Goal: Information Seeking & Learning: Learn about a topic

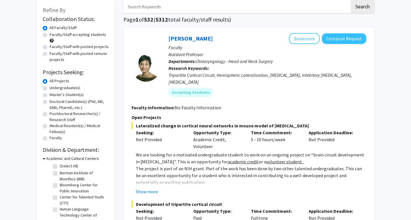
scroll to position [35, 0]
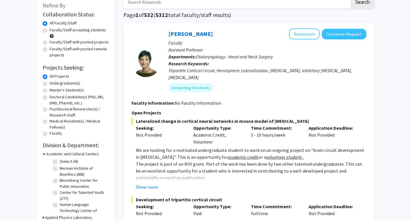
click at [50, 84] on label "Undergraduate(s)" at bounding box center [65, 83] width 31 height 6
click at [50, 84] on input "Undergraduate(s)" at bounding box center [52, 82] width 4 height 4
radio input "true"
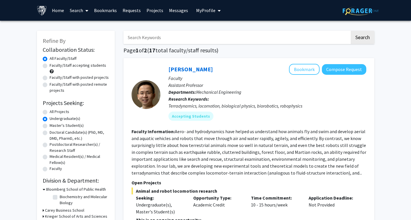
click at [50, 112] on label "All Projects" at bounding box center [60, 112] width 20 height 6
click at [50, 112] on input "All Projects" at bounding box center [52, 111] width 4 height 4
radio input "true"
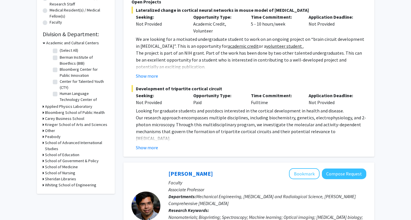
scroll to position [147, 0]
click at [43, 185] on icon at bounding box center [43, 185] width 1 height 6
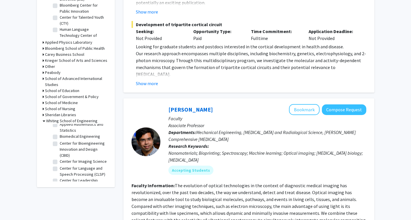
scroll to position [19, 0]
click at [60, 134] on label "Biomedical Engineering" at bounding box center [80, 136] width 40 height 6
click at [60, 134] on input "Biomedical Engineering" at bounding box center [62, 135] width 4 height 4
checkbox input "true"
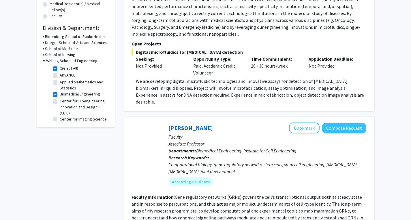
scroll to position [151, 0]
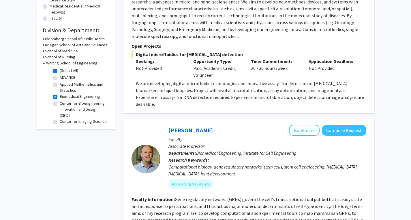
click at [60, 103] on label "Center for Bioengineering Innovation and Design (CBID)" at bounding box center [84, 110] width 48 height 18
click at [60, 103] on input "Center for Bioengineering Innovation and Design (CBID)" at bounding box center [62, 103] width 4 height 4
checkbox input "true"
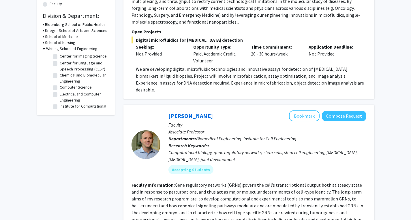
scroll to position [52, 0]
click at [60, 79] on label "Chemical and Biomolecular Engineering" at bounding box center [84, 77] width 48 height 12
click at [60, 75] on input "Chemical and Biomolecular Engineering" at bounding box center [62, 73] width 4 height 4
checkbox input "true"
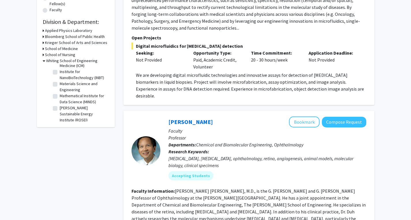
scroll to position [110, 0]
click at [60, 69] on label "Institute for Computational Medicine (ICM)" at bounding box center [84, 62] width 48 height 12
click at [60, 60] on input "Institute for Computational Medicine (ICM)" at bounding box center [62, 58] width 4 height 4
checkbox input "true"
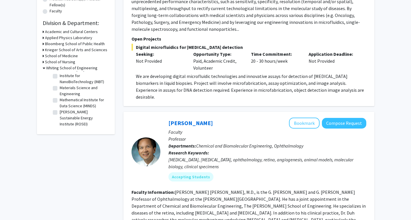
scroll to position [119, 0]
click at [60, 85] on label "Institute for NanoBioTechnology (INBT)" at bounding box center [84, 79] width 48 height 12
click at [60, 77] on input "Institute for NanoBioTechnology (INBT)" at bounding box center [62, 75] width 4 height 4
checkbox input "true"
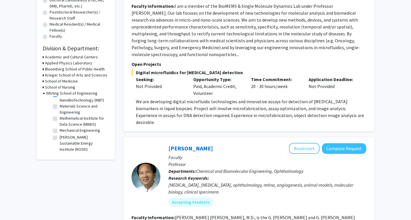
scroll to position [138, 0]
click at [60, 116] on label "Materials Science and Engineering" at bounding box center [84, 109] width 48 height 12
click at [60, 107] on input "Materials Science and Engineering" at bounding box center [62, 105] width 4 height 4
checkbox input "true"
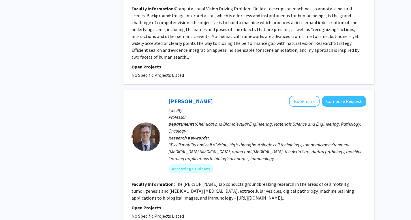
scroll to position [1328, 0]
click at [310, 96] on button "Bookmark" at bounding box center [304, 101] width 31 height 11
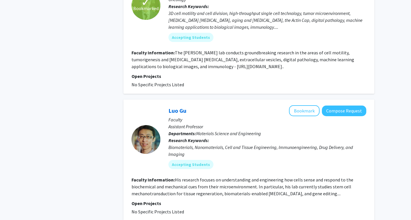
scroll to position [1459, 0]
click at [343, 177] on fg-read-more "His research focuses on understanding and engineering how cells sense and respo…" at bounding box center [242, 187] width 222 height 20
click at [305, 105] on button "Bookmark" at bounding box center [304, 110] width 31 height 11
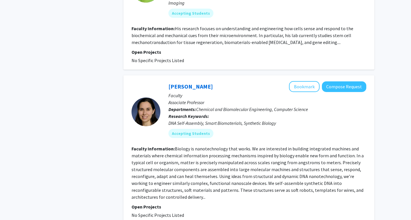
scroll to position [1611, 0]
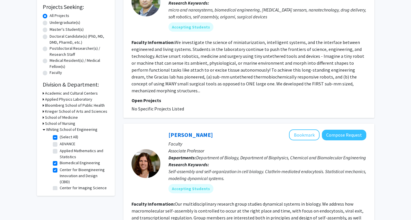
click at [43, 104] on icon at bounding box center [43, 106] width 1 height 6
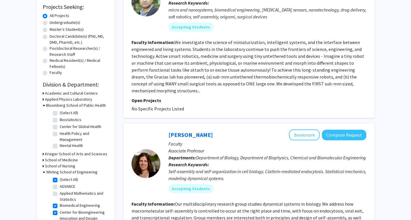
click at [43, 105] on icon at bounding box center [44, 106] width 3 height 6
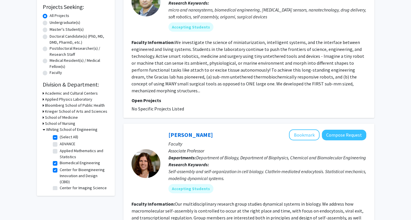
click at [43, 112] on icon at bounding box center [43, 112] width 1 height 6
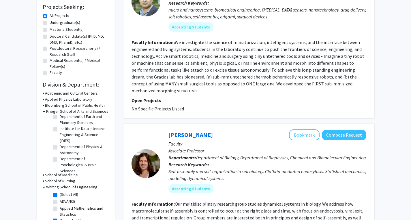
scroll to position [33, 0]
click at [44, 112] on icon at bounding box center [44, 112] width 3 height 6
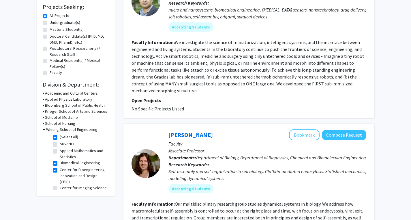
click at [43, 118] on icon at bounding box center [43, 118] width 1 height 6
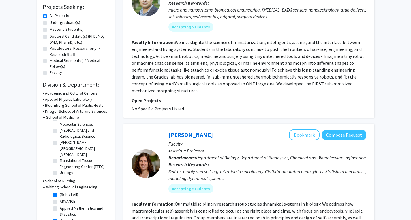
scroll to position [305, 0]
click at [44, 118] on icon at bounding box center [44, 118] width 3 height 6
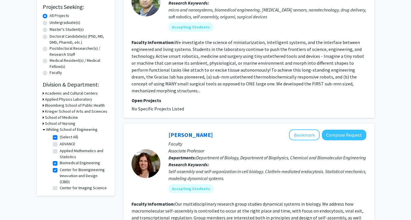
click at [43, 124] on icon at bounding box center [43, 124] width 1 height 6
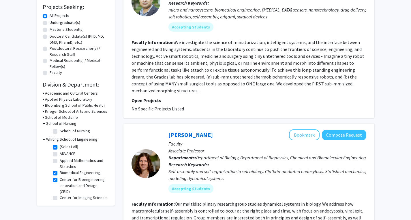
click at [43, 124] on icon at bounding box center [44, 124] width 3 height 6
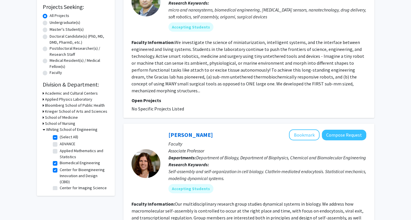
click at [43, 94] on icon at bounding box center [43, 93] width 1 height 6
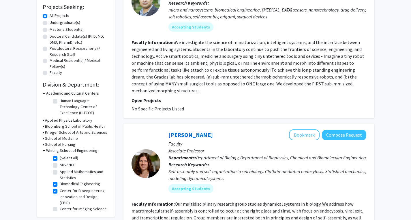
click at [43, 94] on icon at bounding box center [44, 93] width 3 height 6
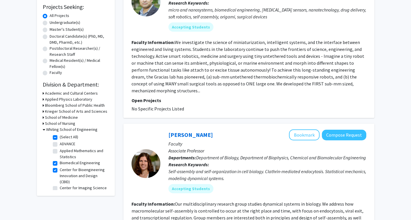
click at [43, 130] on icon at bounding box center [44, 130] width 3 height 6
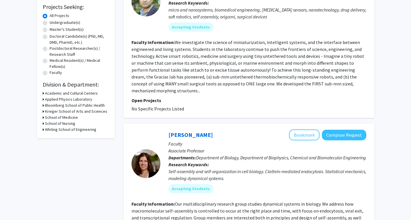
click at [43, 130] on icon at bounding box center [43, 130] width 1 height 6
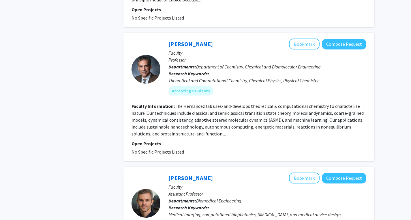
scroll to position [808, 0]
click at [218, 123] on section "Faculty Information: The Hernandez lab uses-and-develops theoretical & computat…" at bounding box center [248, 120] width 235 height 35
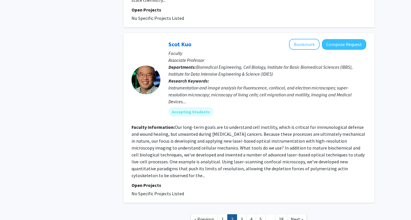
scroll to position [1386, 0]
click at [241, 214] on link "3" at bounding box center [242, 219] width 10 height 10
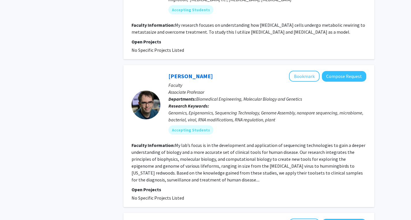
scroll to position [909, 0]
click at [305, 71] on button "Bookmark" at bounding box center [304, 76] width 31 height 11
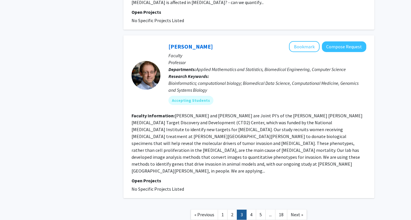
scroll to position [1427, 0]
click at [254, 210] on link "4" at bounding box center [251, 215] width 10 height 10
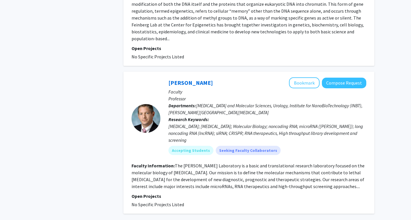
scroll to position [1345, 0]
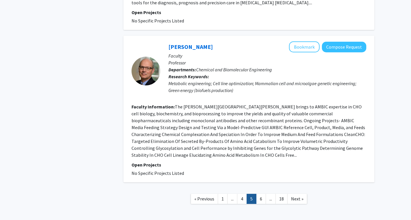
scroll to position [1146, 0]
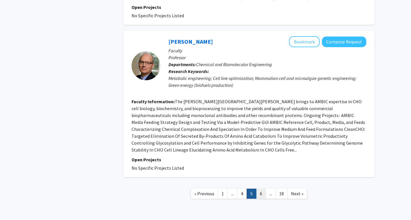
click at [262, 189] on link "6" at bounding box center [261, 194] width 10 height 10
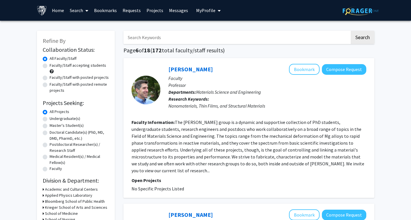
click at [88, 8] on icon at bounding box center [86, 10] width 3 height 5
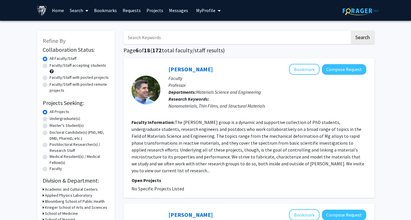
click at [78, 12] on link "Search" at bounding box center [79, 10] width 24 height 20
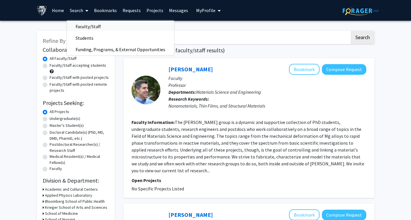
click at [80, 22] on span "Faculty/Staff" at bounding box center [88, 27] width 42 height 12
checkbox input "false"
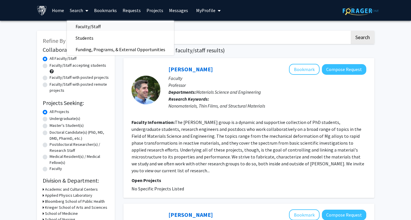
checkbox input "false"
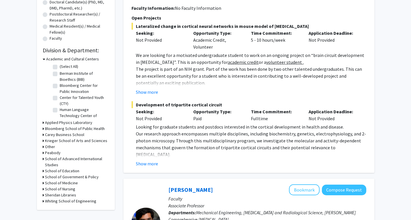
click at [44, 56] on icon at bounding box center [44, 59] width 3 height 6
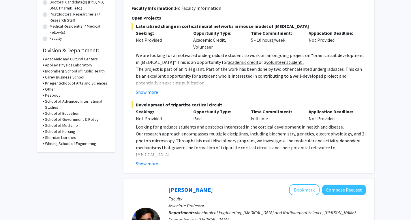
click at [42, 65] on div "Refine By Collaboration Status: Collaboration Status All Faculty/Staff Collabor…" at bounding box center [76, 26] width 78 height 252
click at [44, 65] on icon at bounding box center [43, 65] width 1 height 6
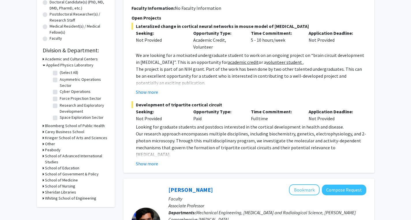
click at [44, 65] on icon at bounding box center [44, 65] width 3 height 6
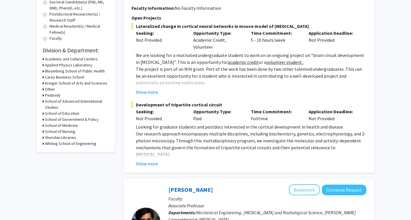
click at [41, 71] on div "Refine By Collaboration Status: Collaboration Status All Faculty/Staff Collabor…" at bounding box center [76, 26] width 78 height 252
click at [43, 71] on icon at bounding box center [43, 71] width 1 height 6
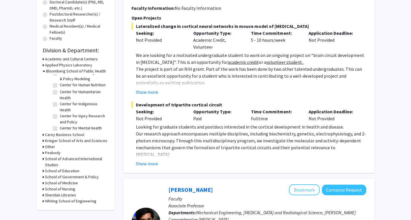
scroll to position [120, 0]
click at [60, 88] on label "Center for Human Nutrition" at bounding box center [83, 85] width 46 height 6
click at [60, 86] on input "Center for Human Nutrition" at bounding box center [62, 84] width 4 height 4
checkbox input "true"
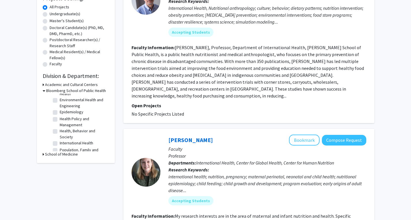
scroll to position [102, 0]
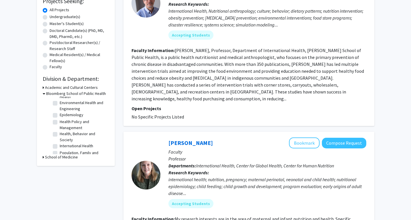
click at [60, 112] on label "Environmental Health and Engineering" at bounding box center [84, 106] width 48 height 12
click at [60, 104] on input "Environmental Health and Engineering" at bounding box center [62, 102] width 4 height 4
checkbox input "true"
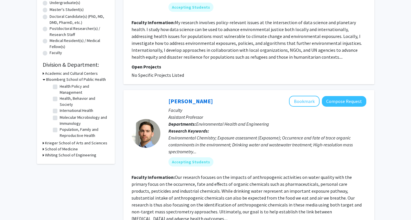
scroll to position [125, 0]
click at [43, 143] on icon at bounding box center [43, 143] width 1 height 6
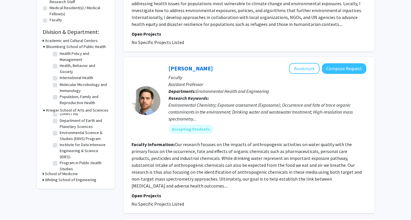
scroll to position [7, 0]
click at [42, 173] on div "Refine By Collaboration Status: Collaboration Status All Faculty/Staff Collabor…" at bounding box center [76, 35] width 78 height 307
click at [43, 174] on icon at bounding box center [43, 174] width 1 height 6
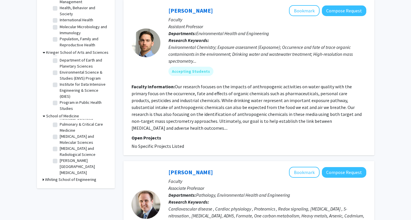
scroll to position [0, 0]
click at [43, 116] on icon at bounding box center [44, 116] width 3 height 6
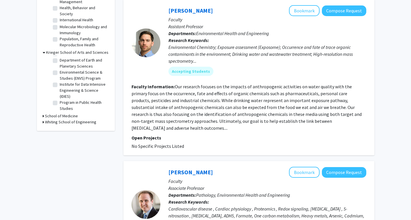
click at [43, 122] on icon at bounding box center [43, 122] width 1 height 6
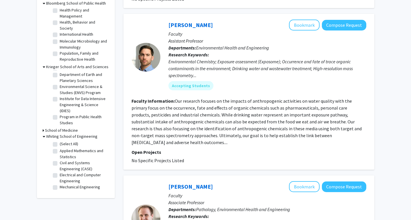
scroll to position [191, 0]
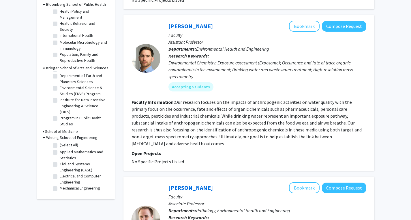
click at [43, 136] on icon at bounding box center [44, 138] width 3 height 6
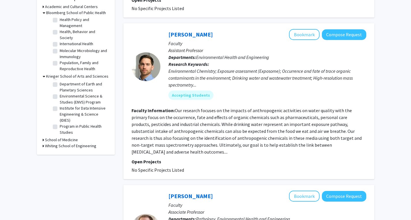
scroll to position [192, 0]
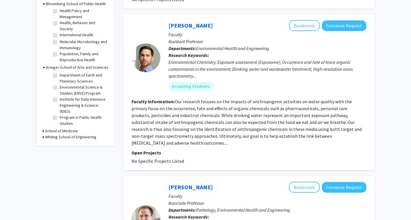
click at [43, 135] on icon at bounding box center [43, 137] width 1 height 6
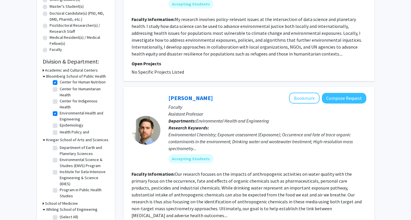
scroll to position [66, 0]
click at [60, 122] on label "Environmental Health and Engineering" at bounding box center [84, 116] width 48 height 12
click at [60, 114] on input "Environmental Health and Engineering" at bounding box center [62, 112] width 4 height 4
checkbox input "false"
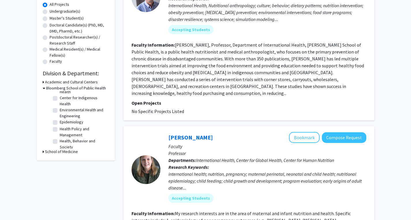
scroll to position [39, 0]
click at [60, 117] on label "Environmental Health and Engineering" at bounding box center [84, 111] width 48 height 12
click at [60, 109] on input "Environmental Health and Engineering" at bounding box center [62, 107] width 4 height 4
checkbox input "true"
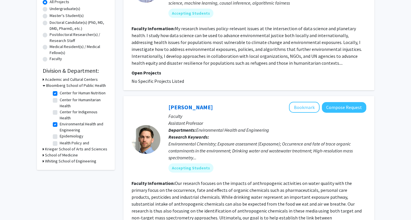
scroll to position [63, 0]
click at [60, 97] on label "Center for Human Nutrition" at bounding box center [83, 94] width 46 height 6
click at [60, 95] on input "Center for Human Nutrition" at bounding box center [62, 93] width 4 height 4
checkbox input "false"
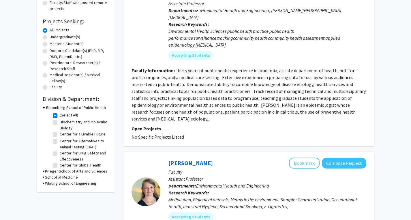
scroll to position [83, 0]
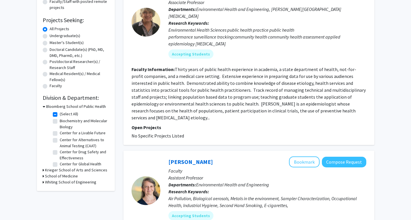
click at [44, 182] on div "Whiting School of Engineering" at bounding box center [76, 183] width 66 height 6
click at [42, 182] on div "Refine By Collaboration Status: Collaboration Status All Faculty/Staff Collabor…" at bounding box center [76, 69] width 78 height 243
click at [43, 182] on icon at bounding box center [43, 183] width 1 height 6
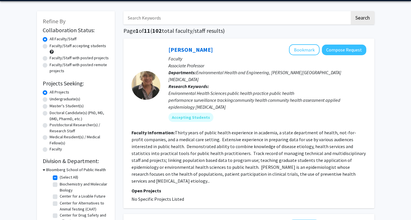
scroll to position [0, 0]
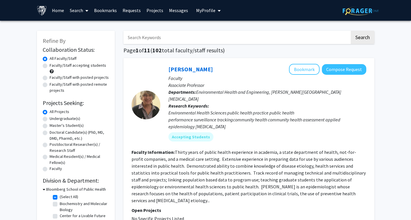
click at [77, 13] on link "Search" at bounding box center [79, 10] width 24 height 20
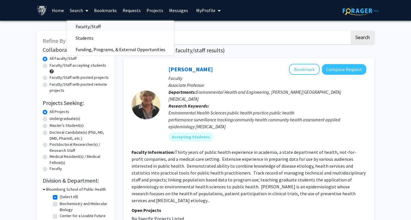
click at [79, 25] on span "Faculty/Staff" at bounding box center [88, 27] width 42 height 12
checkbox input "false"
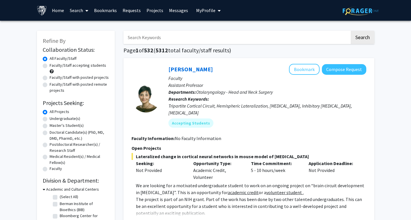
click at [172, 37] on input "Search Keywords" at bounding box center [236, 37] width 226 height 13
click at [350, 31] on button "Search" at bounding box center [362, 37] width 24 height 13
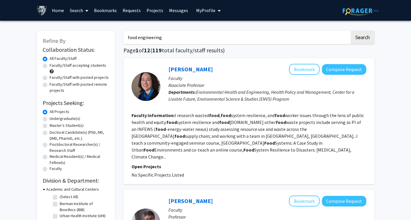
click at [350, 31] on button "Search" at bounding box center [362, 37] width 24 height 13
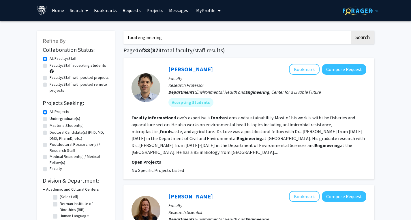
drag, startPoint x: 169, startPoint y: 40, endPoint x: 139, endPoint y: 35, distance: 30.2
click at [139, 35] on input "food engineering" at bounding box center [236, 37] width 226 height 13
type input "food science"
click at [350, 31] on button "Search" at bounding box center [362, 37] width 24 height 13
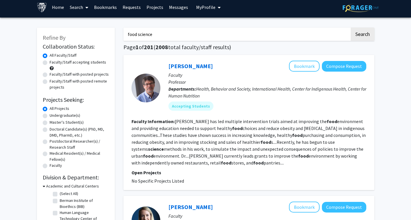
scroll to position [3, 0]
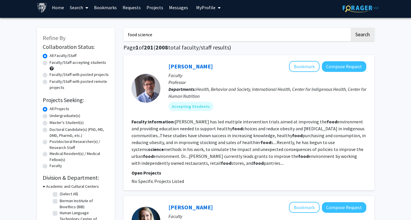
drag, startPoint x: 173, startPoint y: 35, endPoint x: 114, endPoint y: 29, distance: 60.3
drag, startPoint x: 114, startPoint y: 29, endPoint x: 239, endPoint y: 35, distance: 125.2
click at [239, 35] on input "food science" at bounding box center [236, 34] width 226 height 13
drag, startPoint x: 239, startPoint y: 35, endPoint x: 110, endPoint y: 29, distance: 128.6
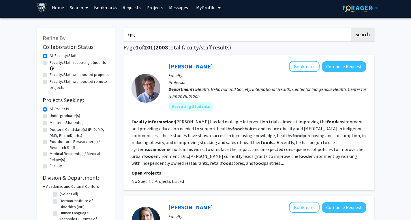
type input "cpg"
click at [350, 28] on button "Search" at bounding box center [362, 34] width 24 height 13
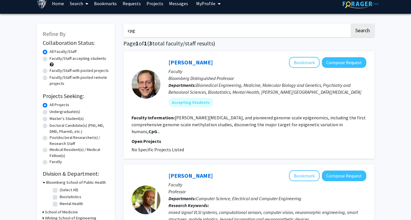
scroll to position [7, 0]
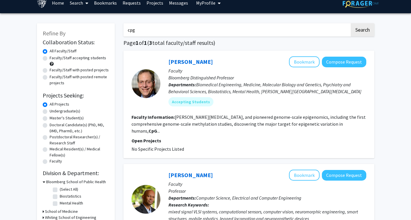
click at [80, 5] on link "Search" at bounding box center [79, 3] width 24 height 20
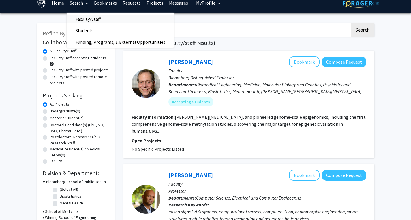
click at [90, 14] on span "Faculty/Staff" at bounding box center [88, 19] width 42 height 12
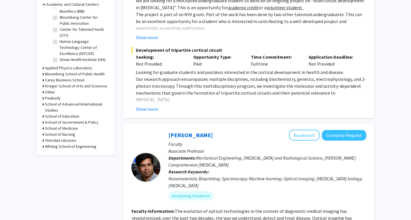
scroll to position [187, 0]
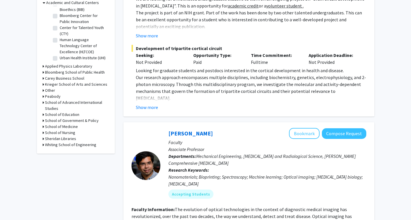
click at [43, 142] on icon at bounding box center [43, 145] width 1 height 6
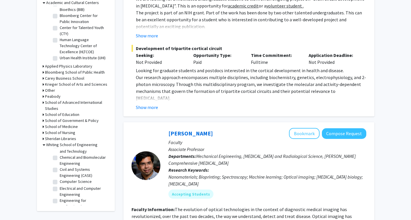
scroll to position [91, 0]
click at [60, 161] on label "Chemical and Biomolecular Engineering" at bounding box center [84, 159] width 48 height 12
click at [60, 157] on input "Chemical and Biomolecular Engineering" at bounding box center [62, 155] width 4 height 4
checkbox input "true"
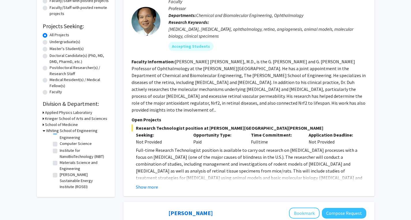
scroll to position [78, 0]
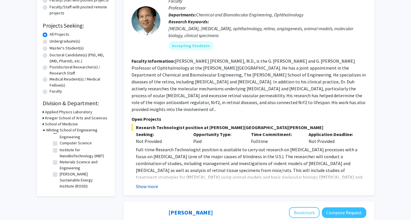
click at [153, 183] on button "Show more" at bounding box center [147, 186] width 22 height 7
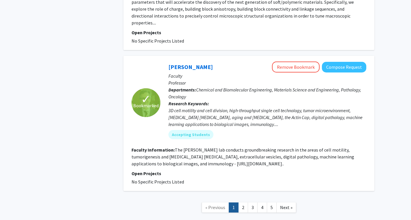
scroll to position [1557, 0]
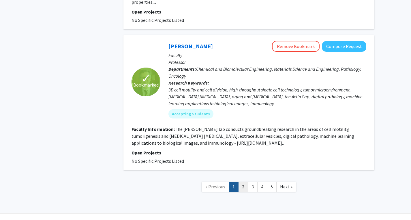
click at [242, 182] on link "2" at bounding box center [243, 187] width 10 height 10
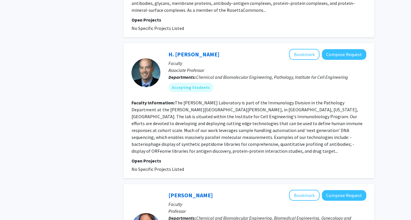
scroll to position [360, 0]
click at [161, 83] on fg-search-faculty "H. Benjamin Larman Bookmark Compose Request Faculty Associate Professor Departm…" at bounding box center [248, 111] width 235 height 124
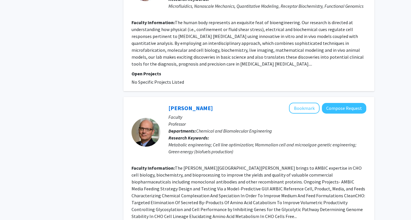
scroll to position [1265, 0]
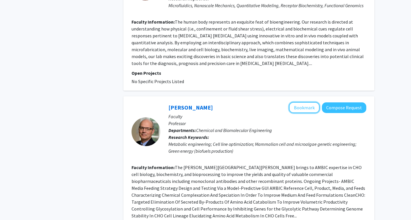
drag, startPoint x: 308, startPoint y: 76, endPoint x: 299, endPoint y: 83, distance: 11.9
click at [299, 102] on div "Mike Betenbaugh Bookmark Compose Request Faculty Professor Departments: Chemica…" at bounding box center [263, 131] width 206 height 59
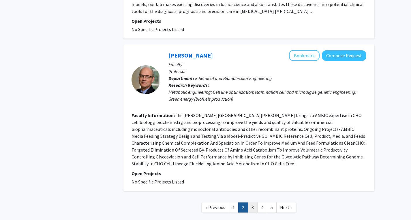
click at [252, 203] on link "3" at bounding box center [253, 208] width 10 height 10
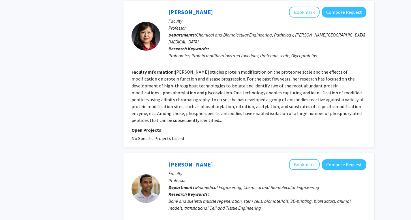
scroll to position [1301, 0]
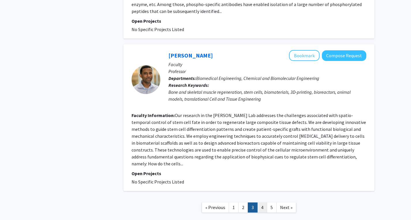
click at [259, 203] on link "4" at bounding box center [262, 208] width 10 height 10
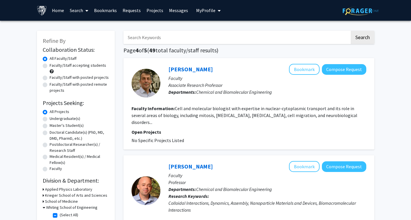
click at [77, 67] on label "Faculty/Staff accepting students" at bounding box center [78, 66] width 56 height 6
click at [53, 66] on input "Faculty/Staff accepting students" at bounding box center [52, 65] width 4 height 4
radio input "true"
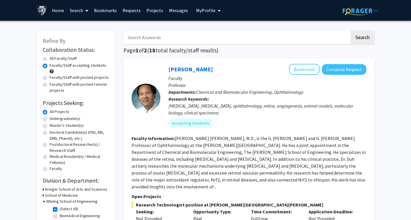
click at [50, 118] on label "Undergraduate(s)" at bounding box center [65, 119] width 31 height 6
click at [50, 118] on input "Undergraduate(s)" at bounding box center [52, 118] width 4 height 4
radio input "true"
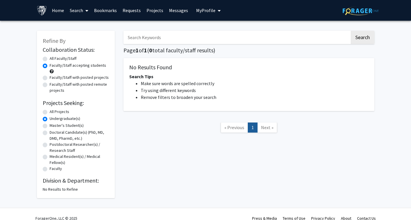
click at [50, 59] on label "All Faculty/Staff" at bounding box center [63, 59] width 27 height 6
click at [50, 59] on input "All Faculty/Staff" at bounding box center [52, 58] width 4 height 4
radio input "true"
click at [50, 112] on label "All Projects" at bounding box center [60, 112] width 20 height 6
click at [50, 112] on input "All Projects" at bounding box center [52, 111] width 4 height 4
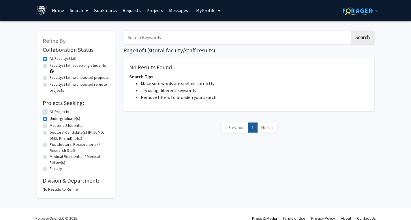
radio input "true"
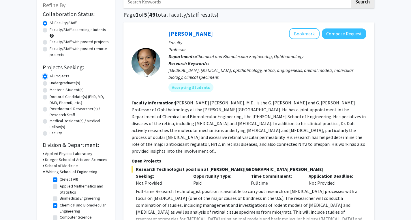
scroll to position [36, 0]
click at [50, 31] on label "Faculty/Staff accepting students" at bounding box center [78, 30] width 56 height 6
click at [50, 30] on input "Faculty/Staff accepting students" at bounding box center [52, 29] width 4 height 4
radio input "true"
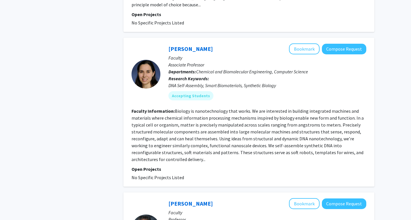
scroll to position [652, 0]
click at [303, 44] on button "Bookmark" at bounding box center [304, 49] width 31 height 11
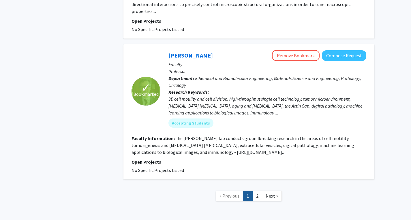
scroll to position [1521, 0]
click at [184, 52] on link "Denis Wirtz" at bounding box center [190, 55] width 44 height 7
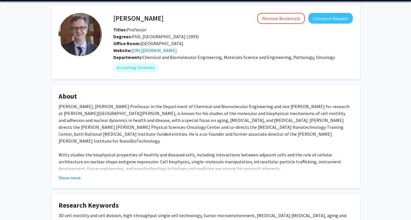
scroll to position [17, 0]
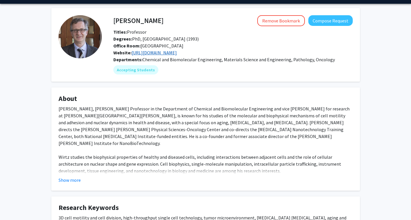
click at [164, 52] on link "https://wirtzlab.johnshopkins.edu/" at bounding box center [153, 53] width 45 height 6
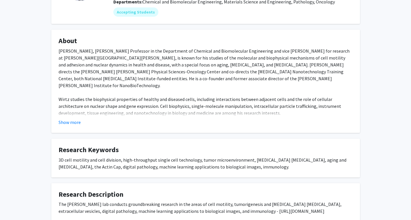
scroll to position [0, 0]
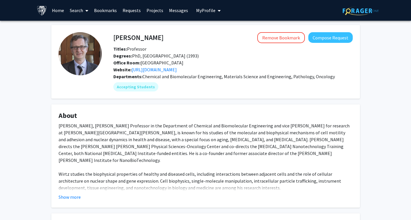
click at [59, 9] on link "Home" at bounding box center [58, 10] width 18 height 20
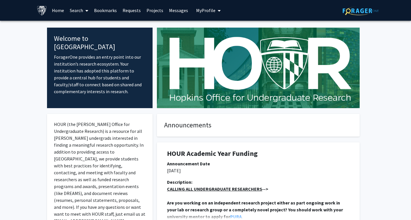
click at [206, 15] on button "My Profile" at bounding box center [208, 10] width 28 height 21
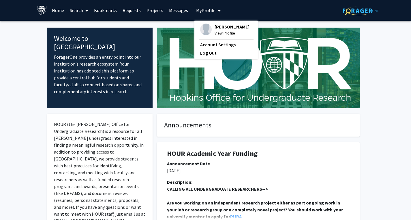
click at [205, 29] on img at bounding box center [206, 30] width 12 height 12
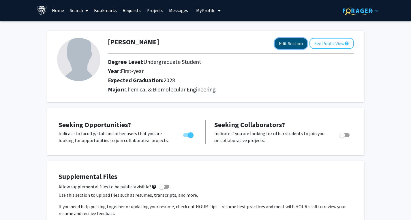
click at [296, 44] on button "Edit Section" at bounding box center [290, 43] width 33 height 11
select select "first-year"
select select "2028"
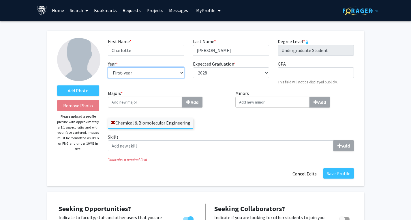
click at [171, 72] on select "--- First-year Sophomore Junior Senior Postbaccalaureate Certificate" at bounding box center [146, 72] width 76 height 11
select select "sophomore"
click at [108, 67] on select "--- First-year Sophomore Junior Senior Postbaccalaureate Certificate" at bounding box center [146, 72] width 76 height 11
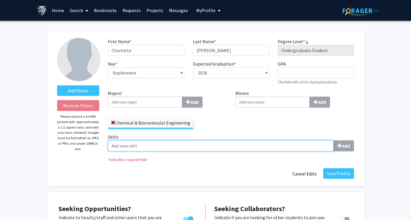
click at [182, 142] on input "Skills Add" at bounding box center [221, 146] width 226 height 11
click at [302, 146] on input "Skills Add" at bounding box center [221, 146] width 226 height 11
type input "c"
type input "p"
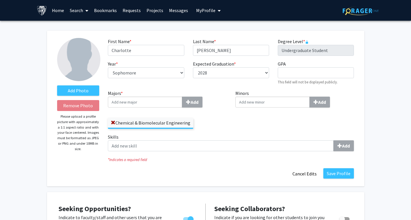
click at [200, 178] on div "Save Profile Cancel Edits" at bounding box center [230, 174] width 254 height 11
click at [341, 170] on button "Save Profile" at bounding box center [338, 174] width 31 height 10
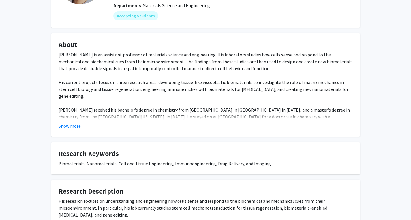
scroll to position [74, 0]
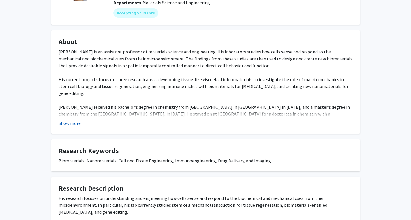
click at [75, 125] on button "Show more" at bounding box center [69, 123] width 22 height 7
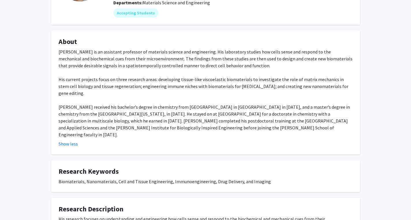
scroll to position [126, 0]
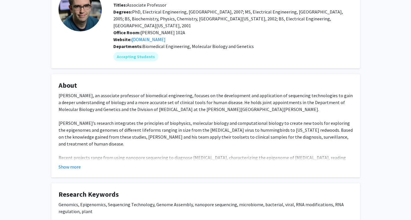
scroll to position [46, 0]
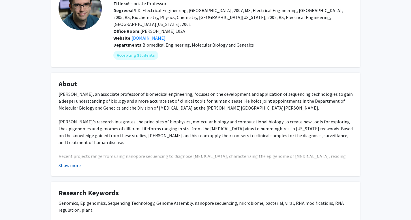
click at [74, 162] on button "Show more" at bounding box center [69, 165] width 22 height 7
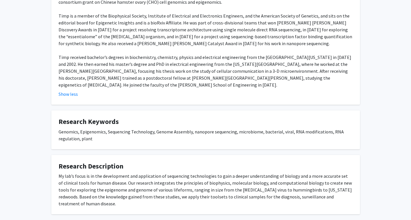
scroll to position [237, 0]
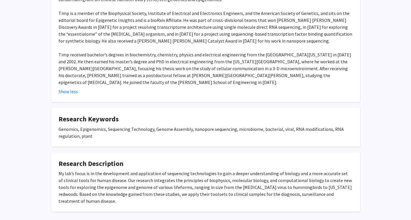
click at [171, 178] on fg-card "Research Description My lab’s focus is in the development and application of se…" at bounding box center [205, 183] width 308 height 60
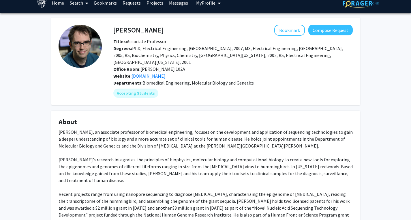
scroll to position [7, 0]
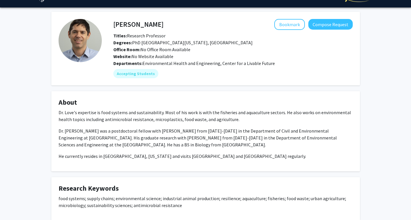
scroll to position [12, 0]
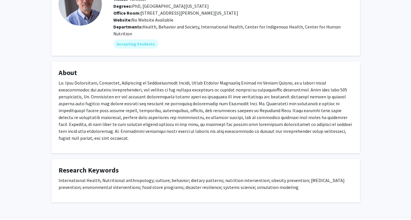
scroll to position [50, 0]
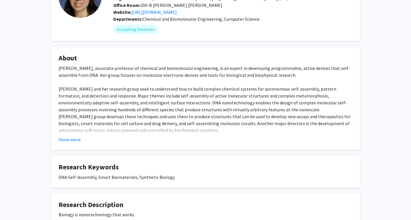
scroll to position [58, 0]
click at [69, 140] on button "Show more" at bounding box center [69, 139] width 22 height 7
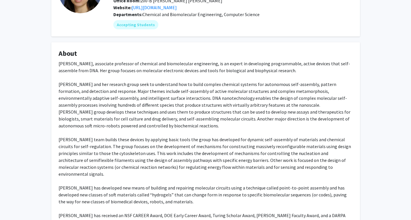
scroll to position [0, 0]
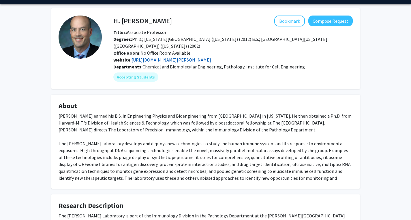
scroll to position [14, 0]
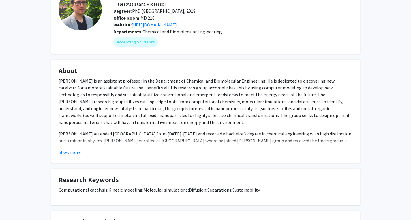
scroll to position [45, 0]
click at [73, 150] on button "Show more" at bounding box center [69, 152] width 22 height 7
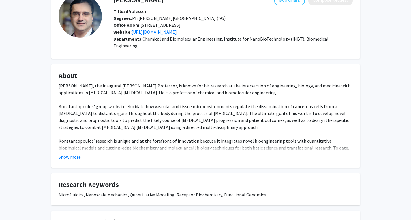
scroll to position [38, 0]
click at [73, 154] on button "Show more" at bounding box center [69, 157] width 22 height 7
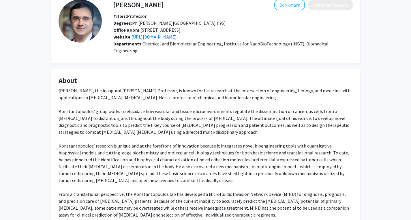
scroll to position [0, 0]
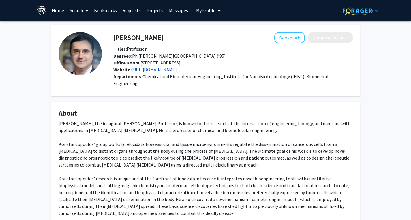
click at [163, 67] on link "[URL][DOMAIN_NAME]" at bounding box center [153, 70] width 45 height 6
click at [293, 41] on button "Bookmark" at bounding box center [289, 37] width 31 height 11
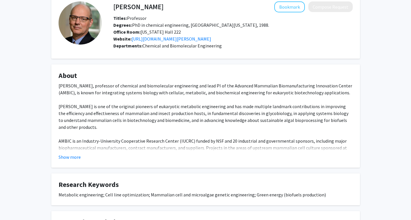
scroll to position [31, 0]
click at [67, 158] on button "Show more" at bounding box center [69, 157] width 22 height 7
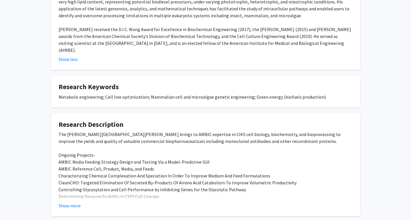
scroll to position [385, 0]
click at [72, 202] on button "Show more" at bounding box center [69, 205] width 22 height 7
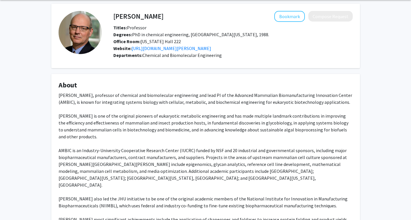
scroll to position [0, 0]
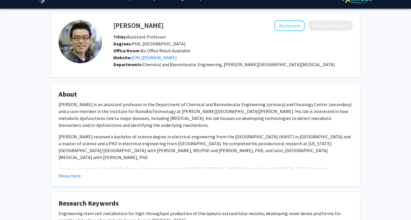
scroll to position [10, 0]
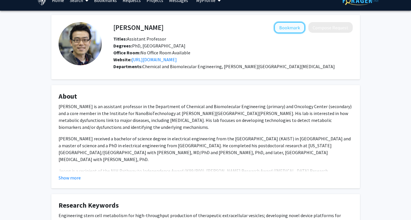
click at [290, 33] on button "Bookmark" at bounding box center [289, 27] width 31 height 11
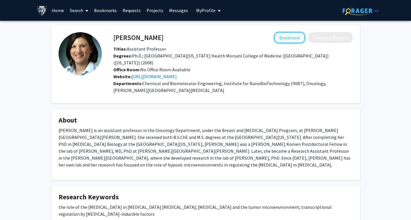
click at [289, 35] on button "Bookmark" at bounding box center [289, 37] width 31 height 11
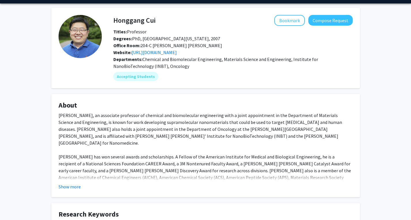
scroll to position [25, 0]
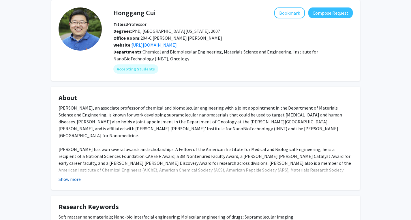
click at [77, 180] on button "Show more" at bounding box center [69, 179] width 22 height 7
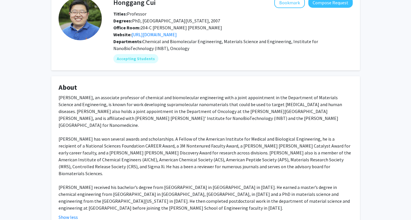
scroll to position [0, 0]
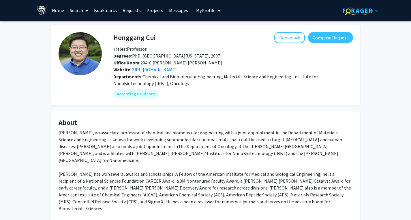
click at [84, 10] on span at bounding box center [85, 11] width 5 height 20
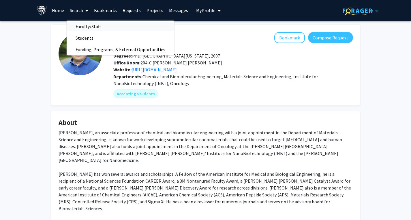
click at [91, 26] on span "Faculty/Staff" at bounding box center [88, 27] width 42 height 12
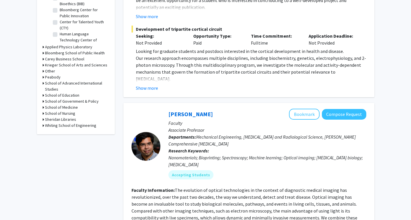
scroll to position [207, 0]
click at [43, 126] on icon at bounding box center [43, 125] width 1 height 6
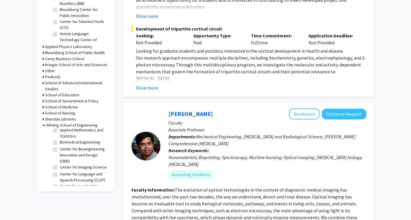
scroll to position [18, 0]
click at [60, 142] on label "Biomedical Engineering" at bounding box center [80, 141] width 40 height 6
click at [60, 142] on input "Biomedical Engineering" at bounding box center [62, 140] width 4 height 4
checkbox input "true"
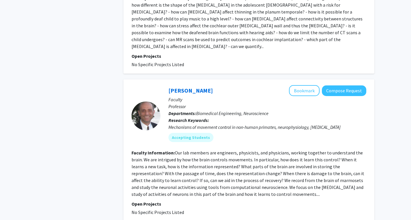
scroll to position [1457, 0]
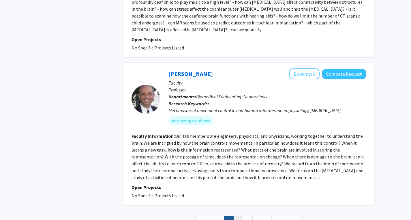
click at [239, 217] on link "2" at bounding box center [238, 222] width 10 height 10
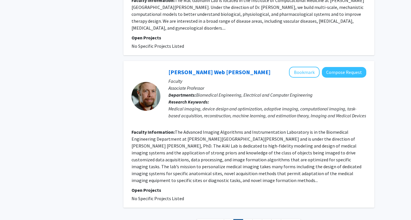
scroll to position [1291, 0]
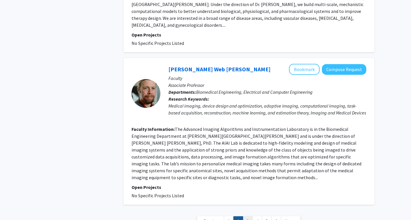
click at [251, 217] on link "3" at bounding box center [248, 222] width 10 height 10
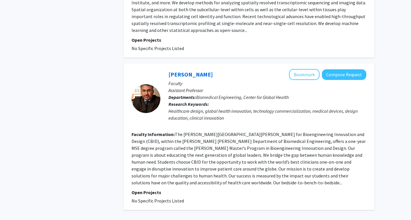
scroll to position [1347, 0]
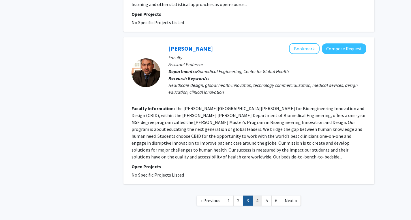
click at [259, 196] on link "4" at bounding box center [257, 201] width 10 height 10
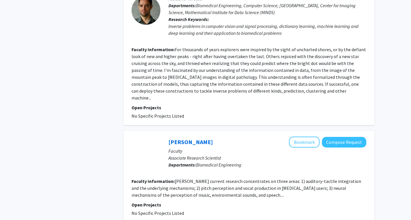
scroll to position [1267, 0]
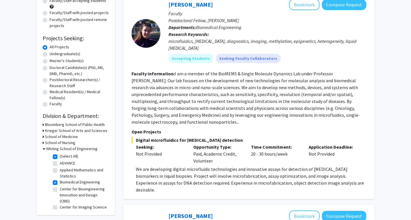
scroll to position [15, 0]
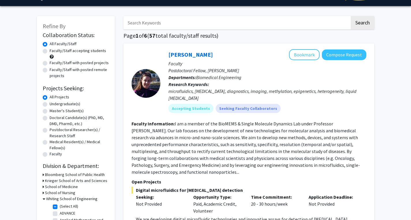
click at [50, 51] on label "Faculty/Staff accepting students" at bounding box center [78, 51] width 56 height 6
click at [50, 51] on input "Faculty/Staff accepting students" at bounding box center [52, 50] width 4 height 4
radio input "true"
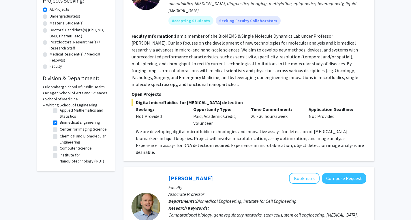
scroll to position [27, 0]
click at [60, 152] on label "Institute for NanoBioTechnology (INBT)" at bounding box center [84, 158] width 48 height 12
click at [60, 152] on input "Institute for NanoBioTechnology (INBT)" at bounding box center [62, 154] width 4 height 4
checkbox input "true"
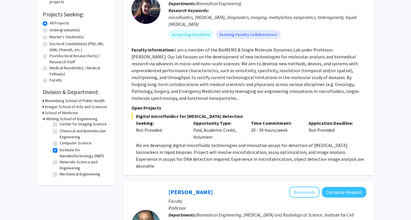
scroll to position [46, 0]
click at [60, 163] on label "Materials Science and Engineering" at bounding box center [84, 165] width 48 height 12
click at [60, 163] on input "Materials Science and Engineering" at bounding box center [62, 161] width 4 height 4
checkbox input "true"
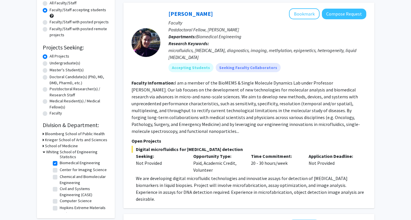
scroll to position [15, 0]
click at [60, 183] on label "Chemical and Biomolecular Engineering" at bounding box center [84, 180] width 48 height 12
click at [60, 178] on input "Chemical and Biomolecular Engineering" at bounding box center [62, 176] width 4 height 4
checkbox input "true"
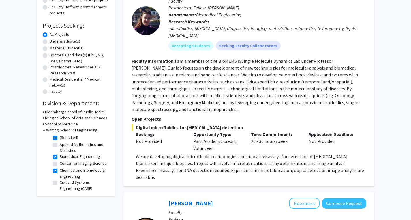
scroll to position [83, 0]
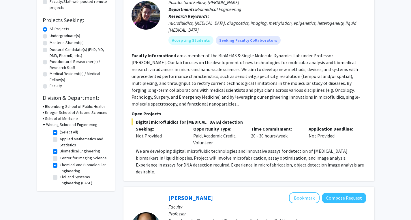
click at [44, 119] on icon at bounding box center [43, 119] width 1 height 6
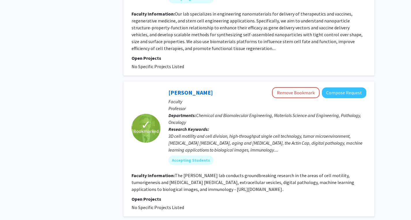
scroll to position [1630, 0]
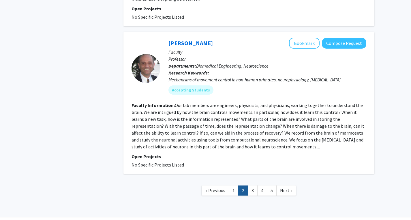
scroll to position [1387, 0]
click at [252, 186] on link "3" at bounding box center [253, 191] width 10 height 10
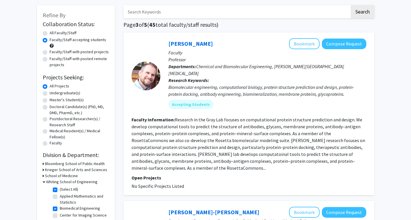
scroll to position [30, 0]
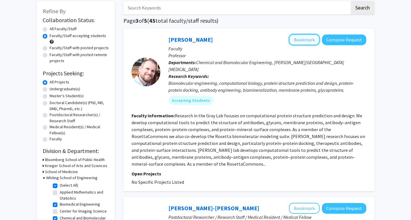
click at [304, 42] on button "Bookmark" at bounding box center [304, 39] width 31 height 11
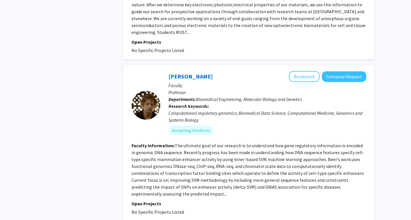
scroll to position [1397, 0]
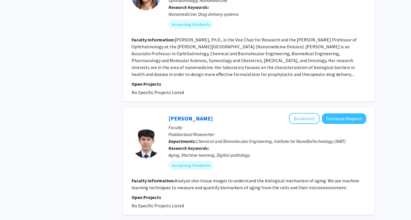
scroll to position [1377, 0]
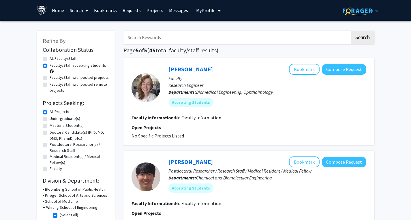
click at [82, 11] on link "Search" at bounding box center [79, 10] width 24 height 20
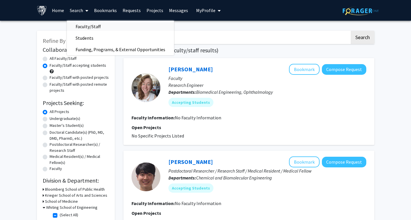
click at [84, 24] on span "Faculty/Staff" at bounding box center [88, 27] width 42 height 12
radio input "true"
checkbox input "false"
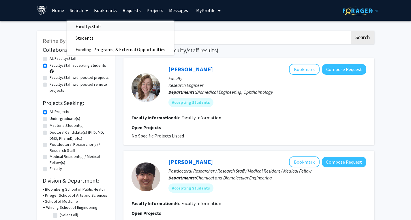
checkbox input "false"
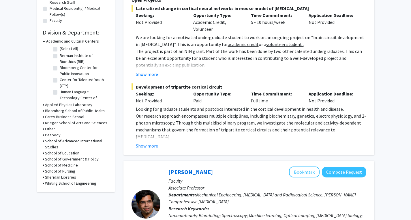
scroll to position [152, 0]
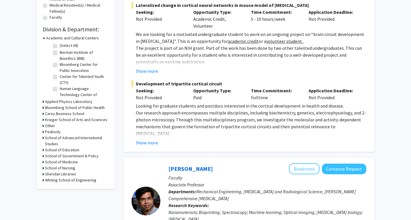
click at [43, 126] on icon at bounding box center [43, 126] width 1 height 6
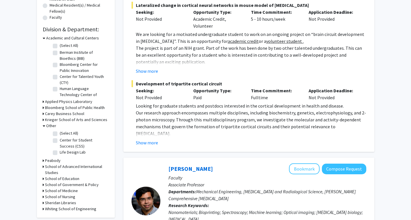
click at [43, 126] on icon at bounding box center [44, 126] width 3 height 6
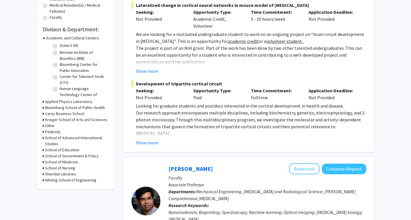
click at [43, 121] on icon at bounding box center [43, 120] width 1 height 6
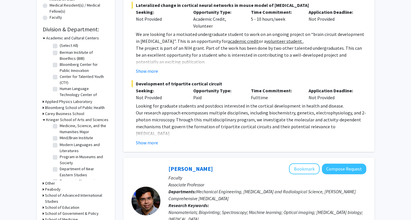
scroll to position [404, 0]
click at [44, 120] on icon at bounding box center [44, 120] width 3 height 6
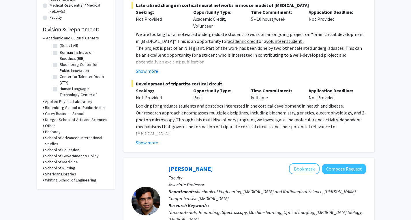
click at [42, 163] on div "Refine By Collaboration Status: Collaboration Status All Faculty/Staff Collabor…" at bounding box center [76, 34] width 78 height 310
click at [42, 162] on div "Refine By Collaboration Status: Collaboration Status All Faculty/Staff Collabor…" at bounding box center [76, 34] width 78 height 310
click at [45, 162] on h3 "School of Medicine" at bounding box center [61, 162] width 33 height 6
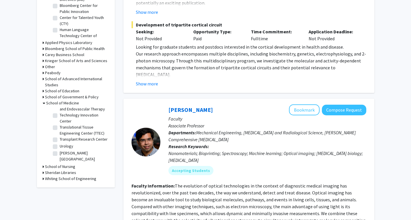
scroll to position [962, 0]
click at [42, 177] on div "Refine By Collaboration Status: Collaboration Status All Faculty/Staff Collabor…" at bounding box center [76, 4] width 78 height 368
click at [44, 179] on div "Whiting School of Engineering" at bounding box center [76, 179] width 66 height 6
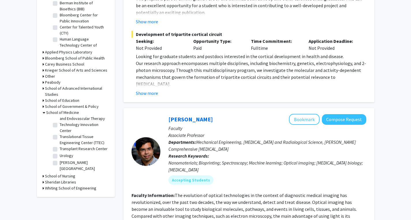
scroll to position [201, 0]
click at [44, 189] on div "Whiting School of Engineering" at bounding box center [76, 188] width 66 height 6
click at [49, 188] on h3 "Whiting School of Engineering" at bounding box center [70, 188] width 51 height 6
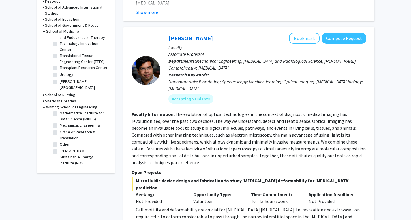
scroll to position [272, 0]
click at [60, 110] on label "Materials Science and Engineering" at bounding box center [84, 104] width 48 height 12
click at [60, 102] on input "Materials Science and Engineering" at bounding box center [62, 100] width 4 height 4
checkbox input "true"
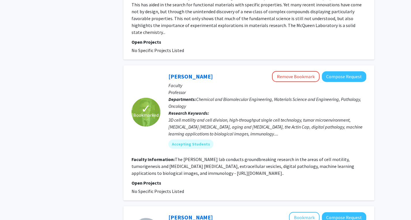
scroll to position [345, 0]
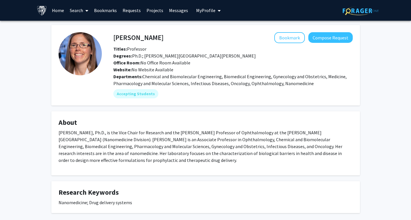
scroll to position [0, 0]
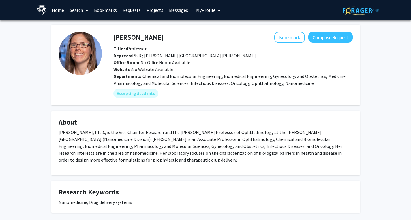
click at [222, 105] on fg-card "[PERSON_NAME] Bookmark Compose Request Titles: Professor Degrees: Ph.D.; [PERSO…" at bounding box center [205, 65] width 308 height 81
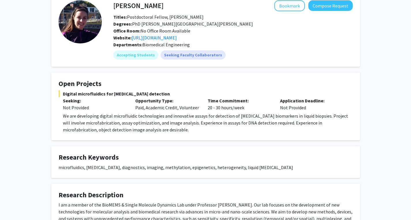
scroll to position [33, 0]
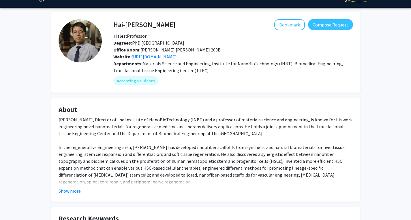
scroll to position [13, 0]
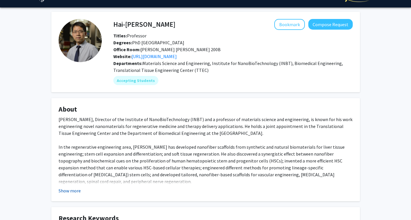
click at [75, 190] on button "Show more" at bounding box center [69, 191] width 22 height 7
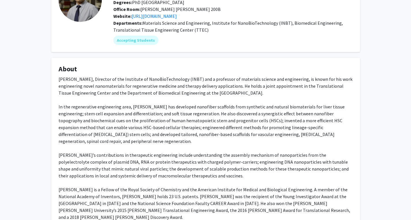
scroll to position [0, 0]
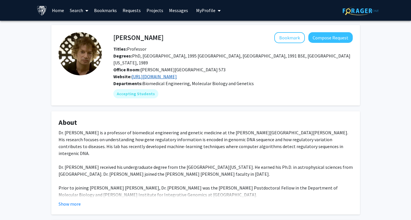
click at [163, 74] on link "[URL][DOMAIN_NAME]" at bounding box center [153, 77] width 45 height 6
